Goal: Information Seeking & Learning: Learn about a topic

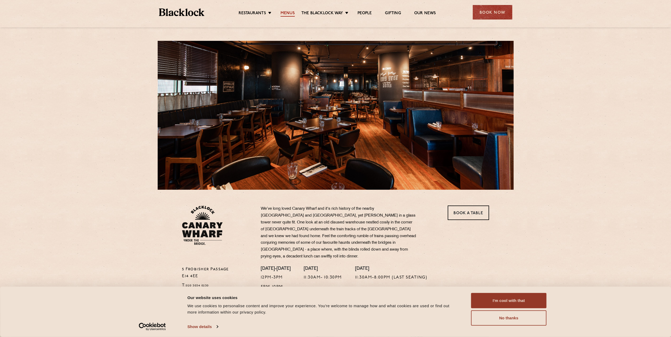
click at [289, 13] on link "Menus" at bounding box center [288, 14] width 14 height 6
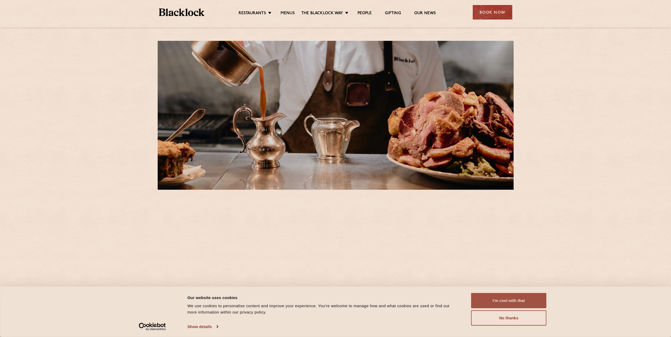
click at [507, 300] on button "I'm cool with that" at bounding box center [508, 300] width 75 height 15
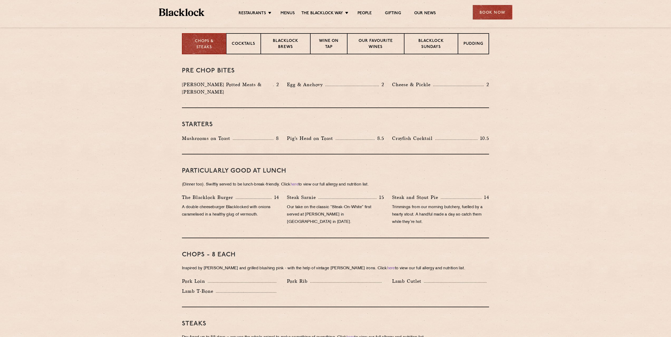
scroll to position [290, 0]
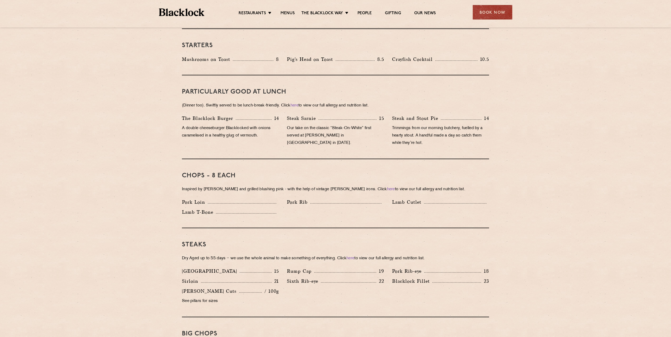
click at [264, 268] on div "Denver 15" at bounding box center [230, 271] width 97 height 7
click at [327, 268] on div "Rump Cap 19" at bounding box center [335, 271] width 97 height 7
click at [321, 278] on p "Sixth Rib-eye" at bounding box center [304, 281] width 34 height 7
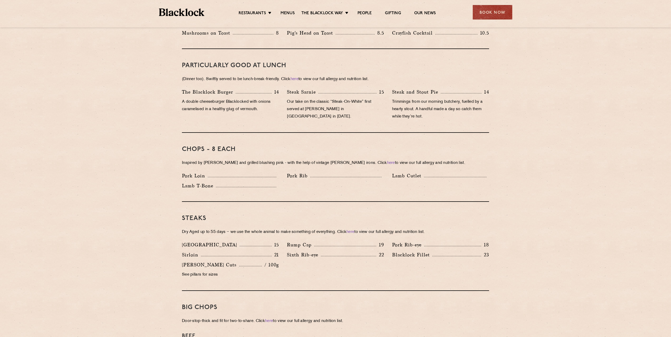
scroll to position [343, 0]
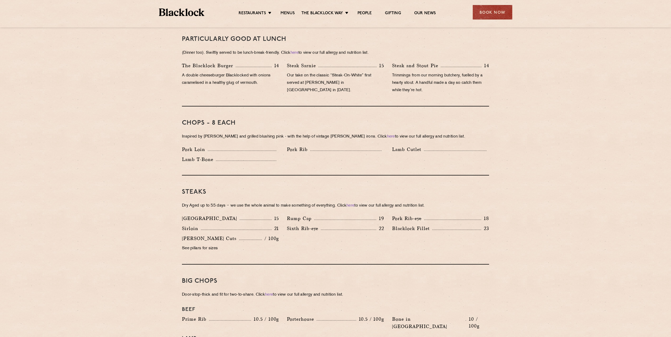
click at [171, 211] on section "Pre Chop Bites Blacklock Potted Meats & Kimchi 2 Egg & Anchovy 2 Cheese & Pickl…" at bounding box center [335, 301] width 671 height 759
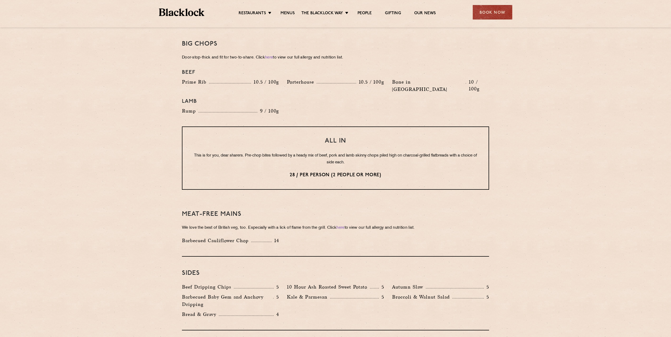
scroll to position [396, 0]
